Goal: Find specific page/section: Find specific page/section

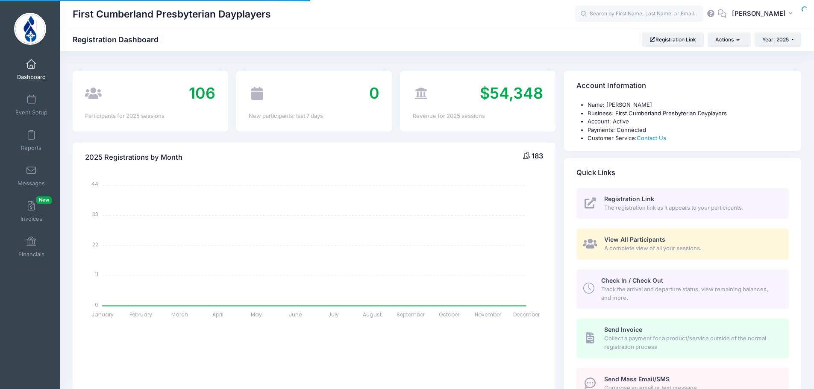
select select
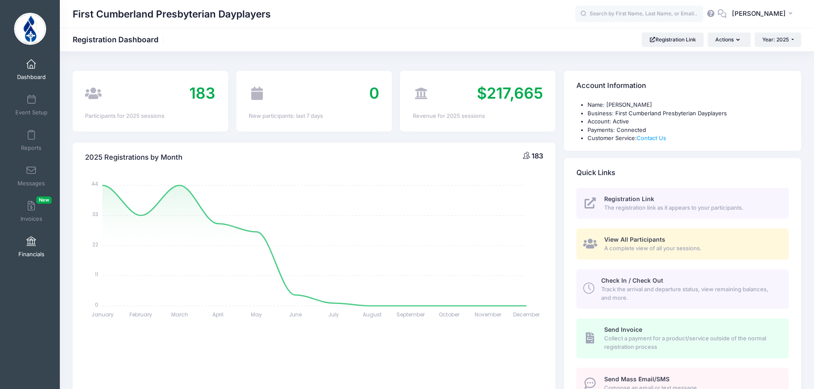
click at [27, 248] on link "Financials" at bounding box center [31, 247] width 41 height 30
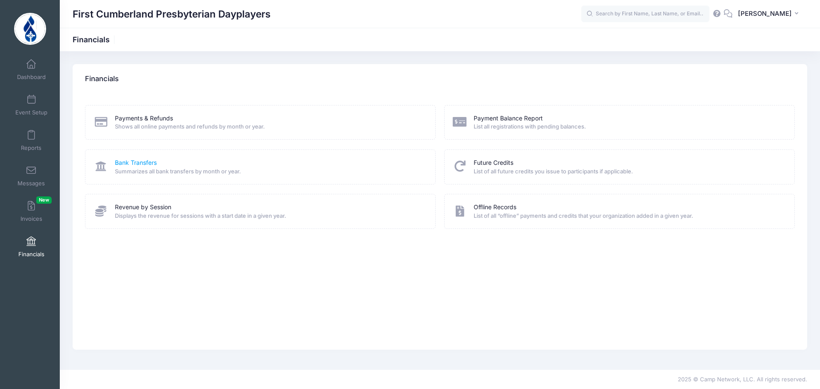
click at [149, 164] on link "Bank Transfers" at bounding box center [136, 162] width 42 height 9
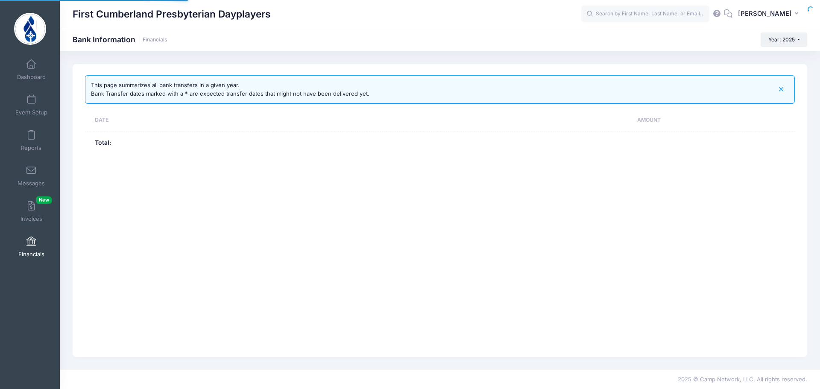
select select "10"
